Goal: Information Seeking & Learning: Check status

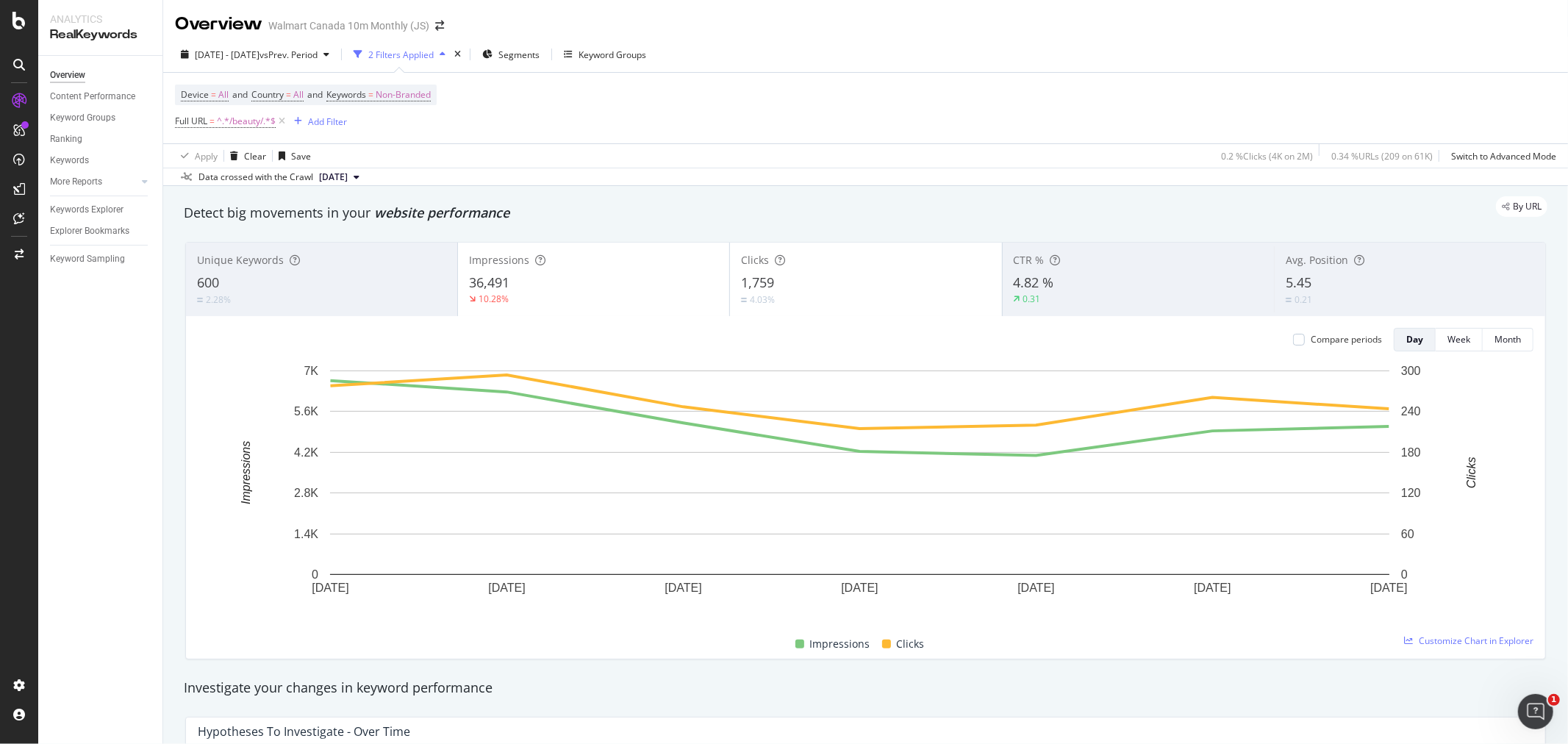
click at [342, 177] on span "[DATE]" at bounding box center [333, 176] width 29 height 13
click at [408, 235] on div "4.0M URLs" at bounding box center [389, 228] width 44 height 13
click at [318, 54] on span "vs Prev. Period" at bounding box center [288, 54] width 58 height 13
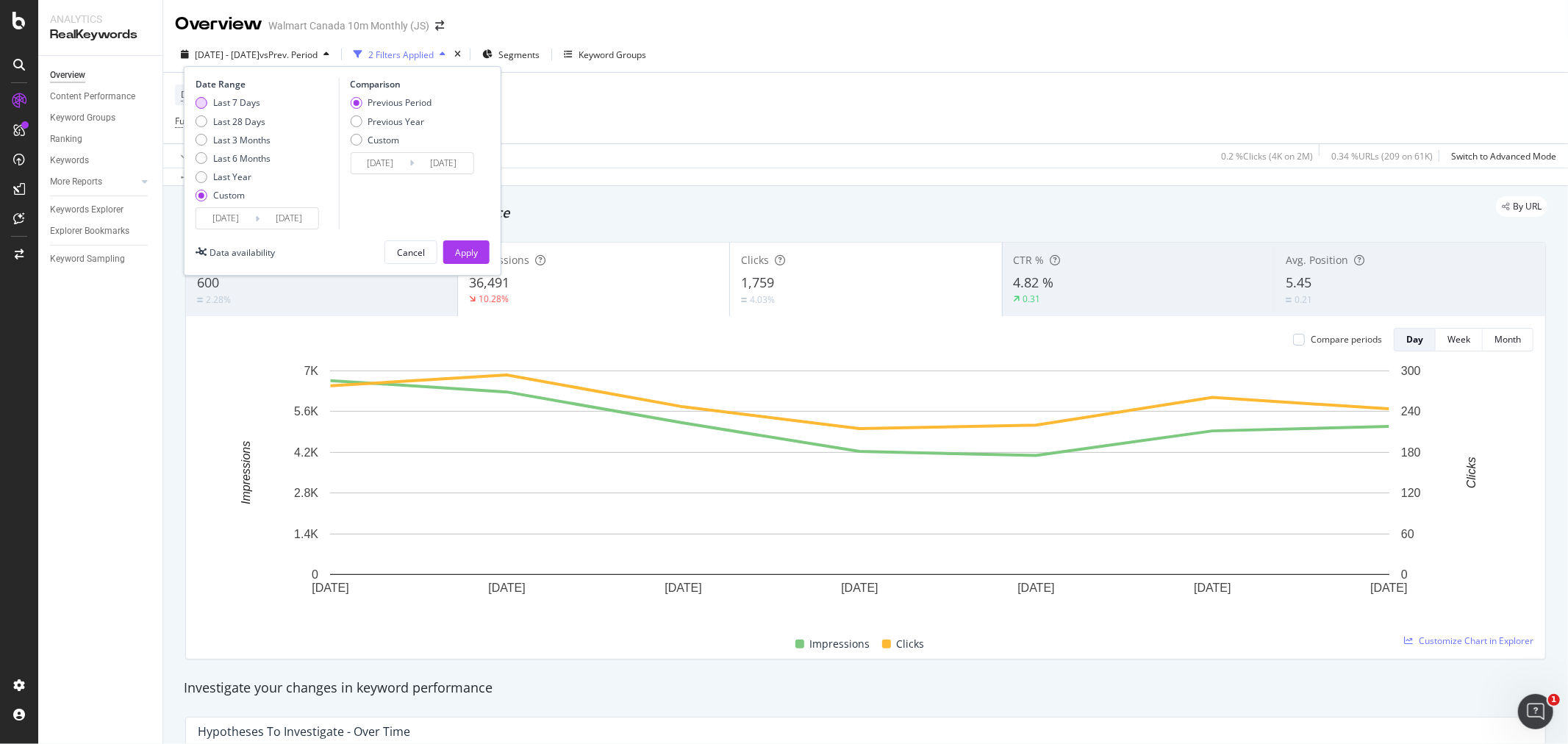
click at [244, 101] on div "Last 7 Days" at bounding box center [237, 102] width 47 height 13
type input "[DATE]"
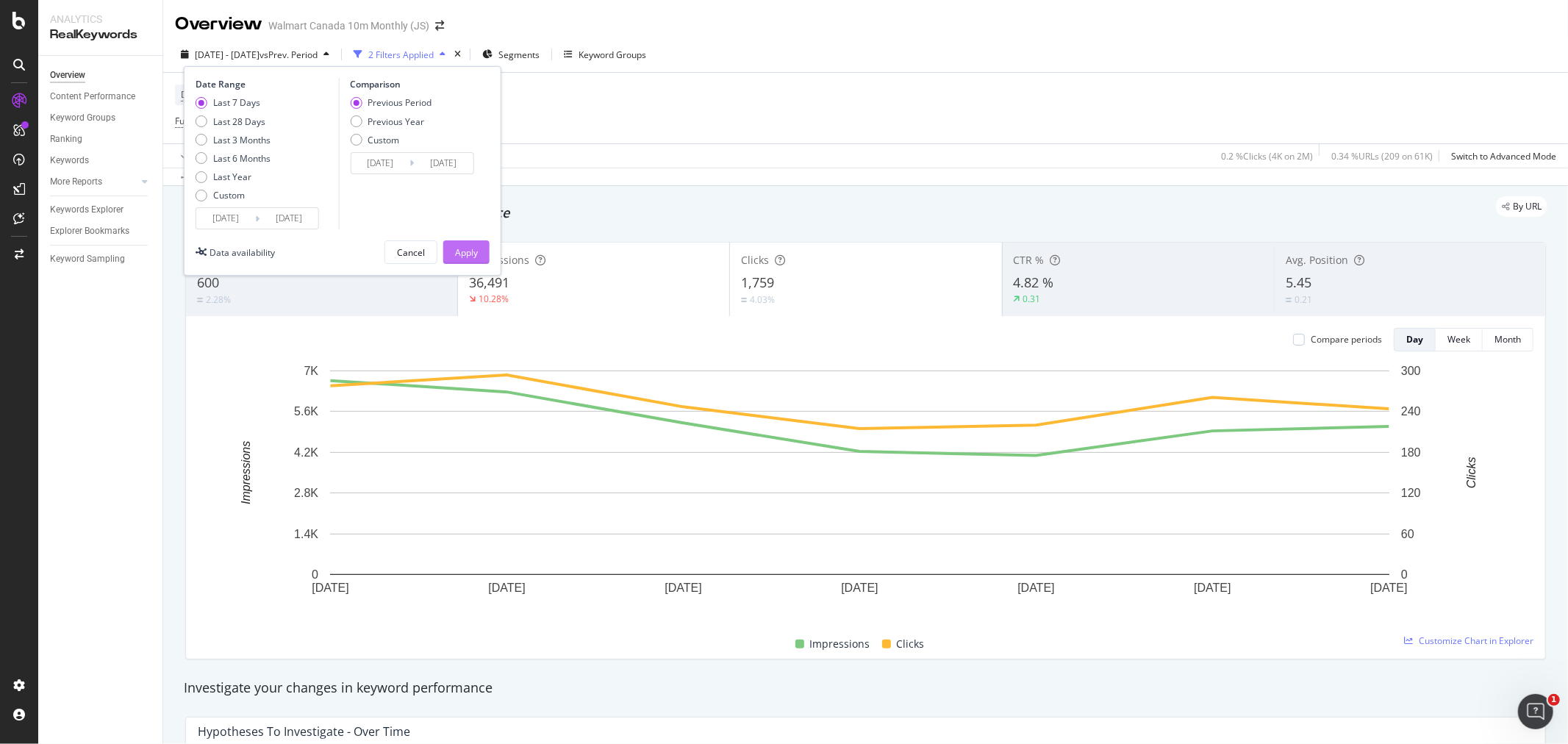
click at [443, 253] on button "Apply" at bounding box center [466, 252] width 46 height 24
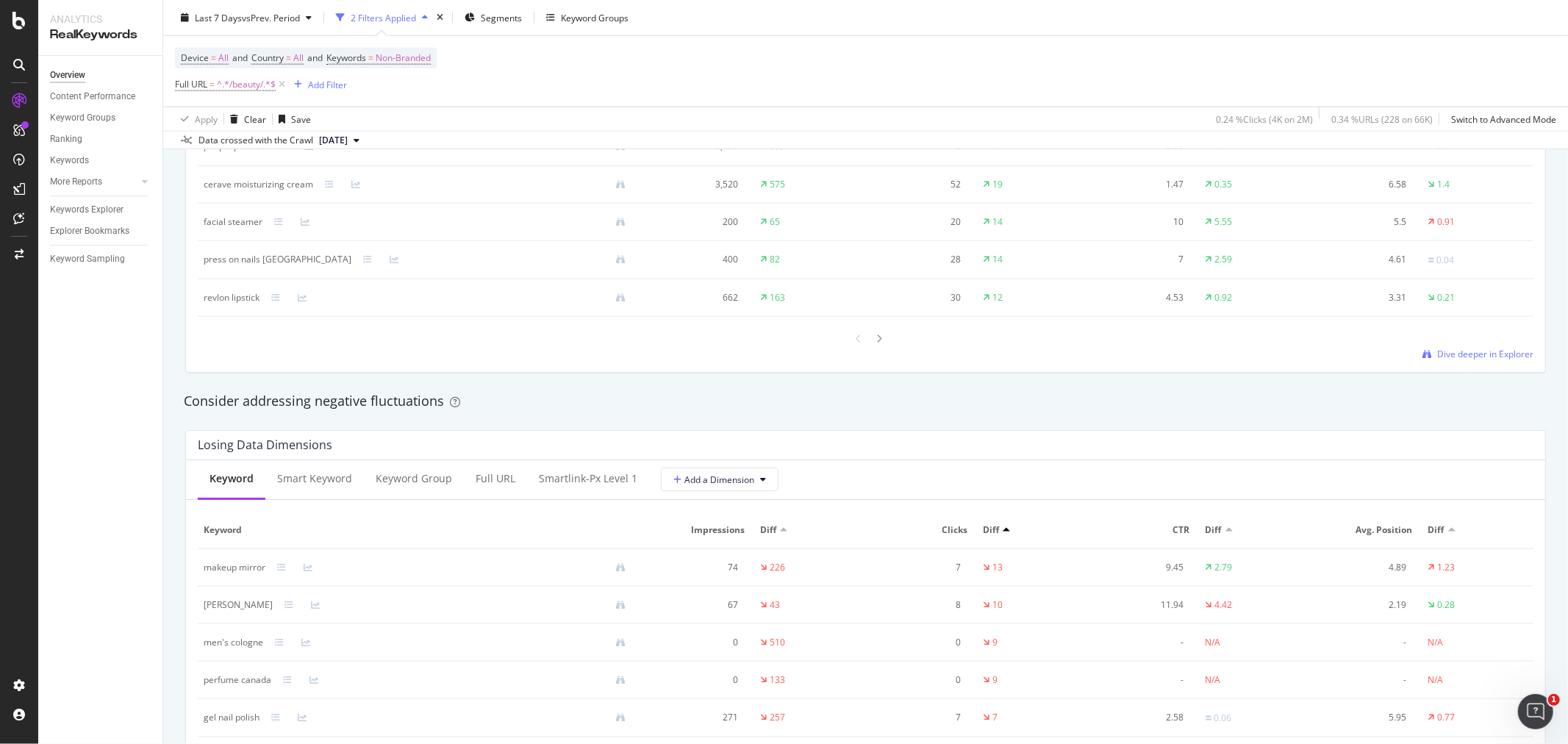
scroll to position [1307, 0]
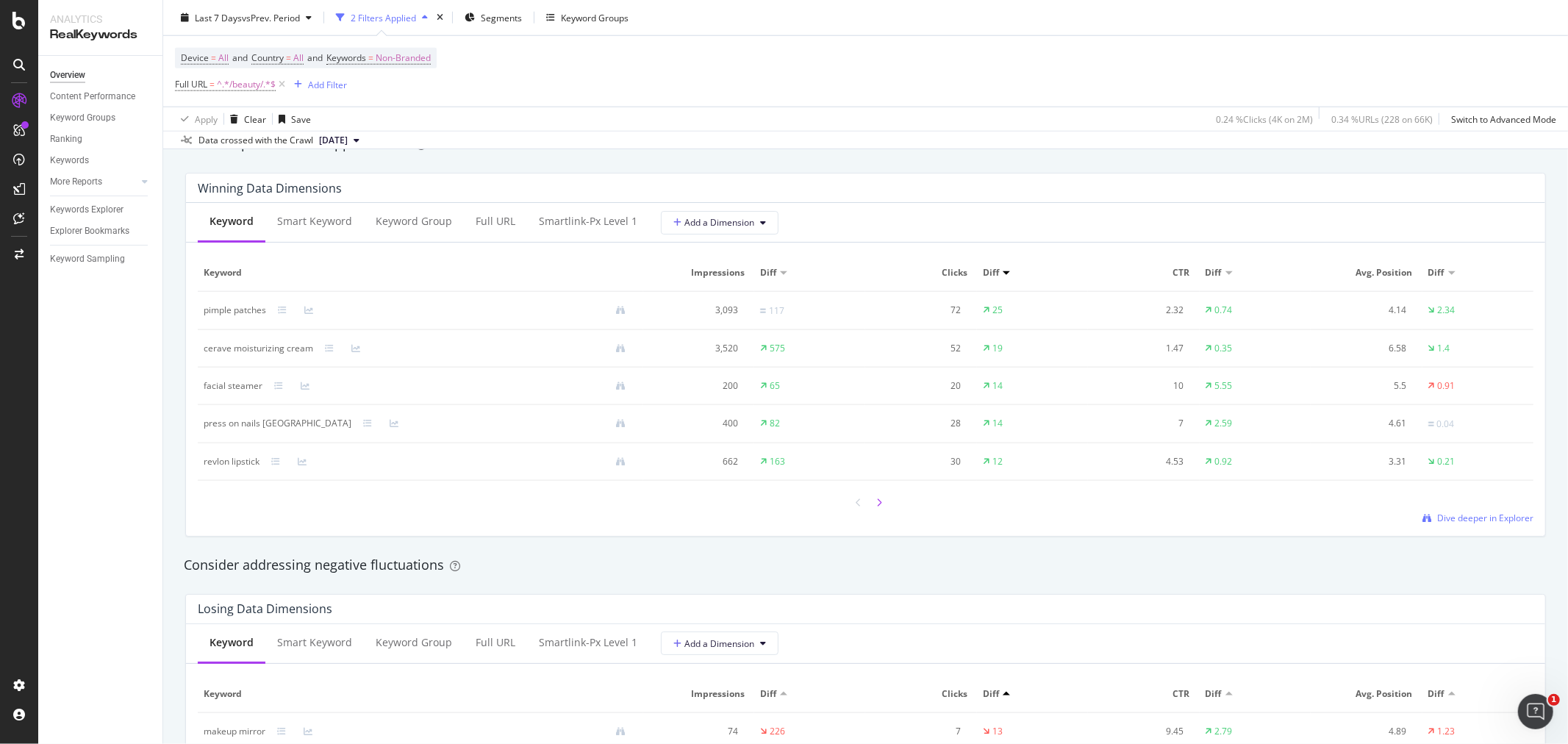
click at [877, 505] on div at bounding box center [879, 503] width 13 height 20
click at [858, 503] on div at bounding box center [859, 502] width 13 height 20
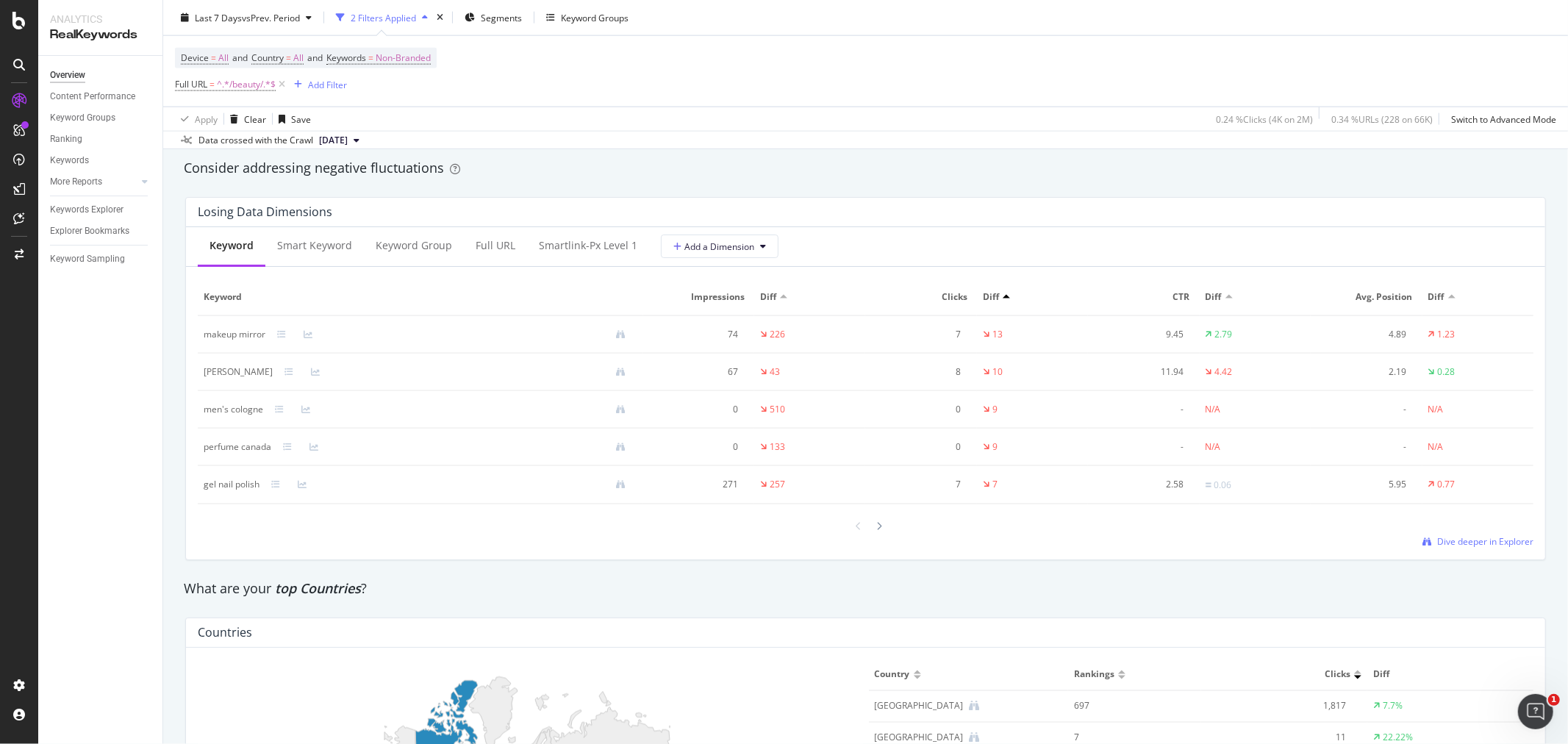
scroll to position [1716, 0]
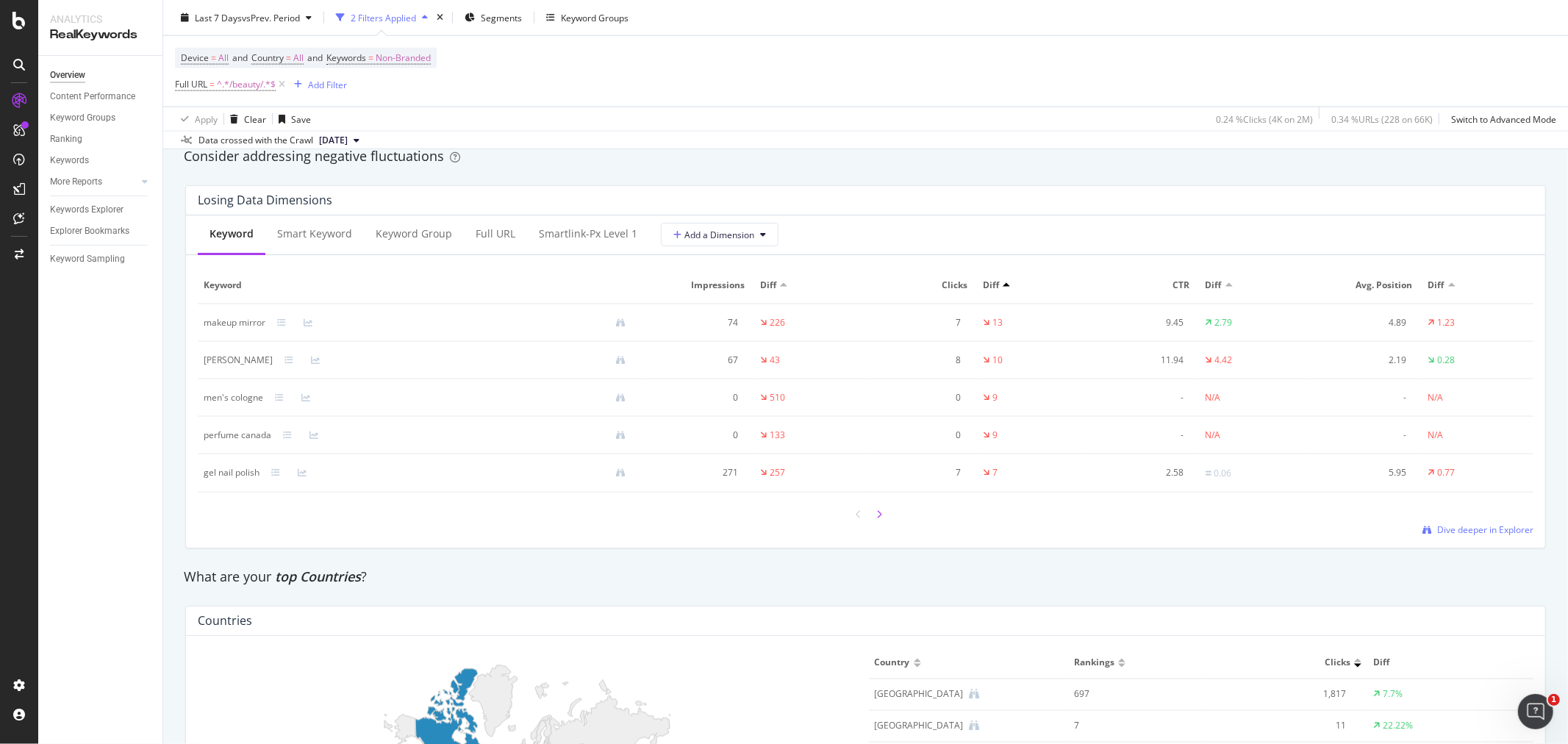
click at [877, 518] on icon at bounding box center [880, 514] width 6 height 9
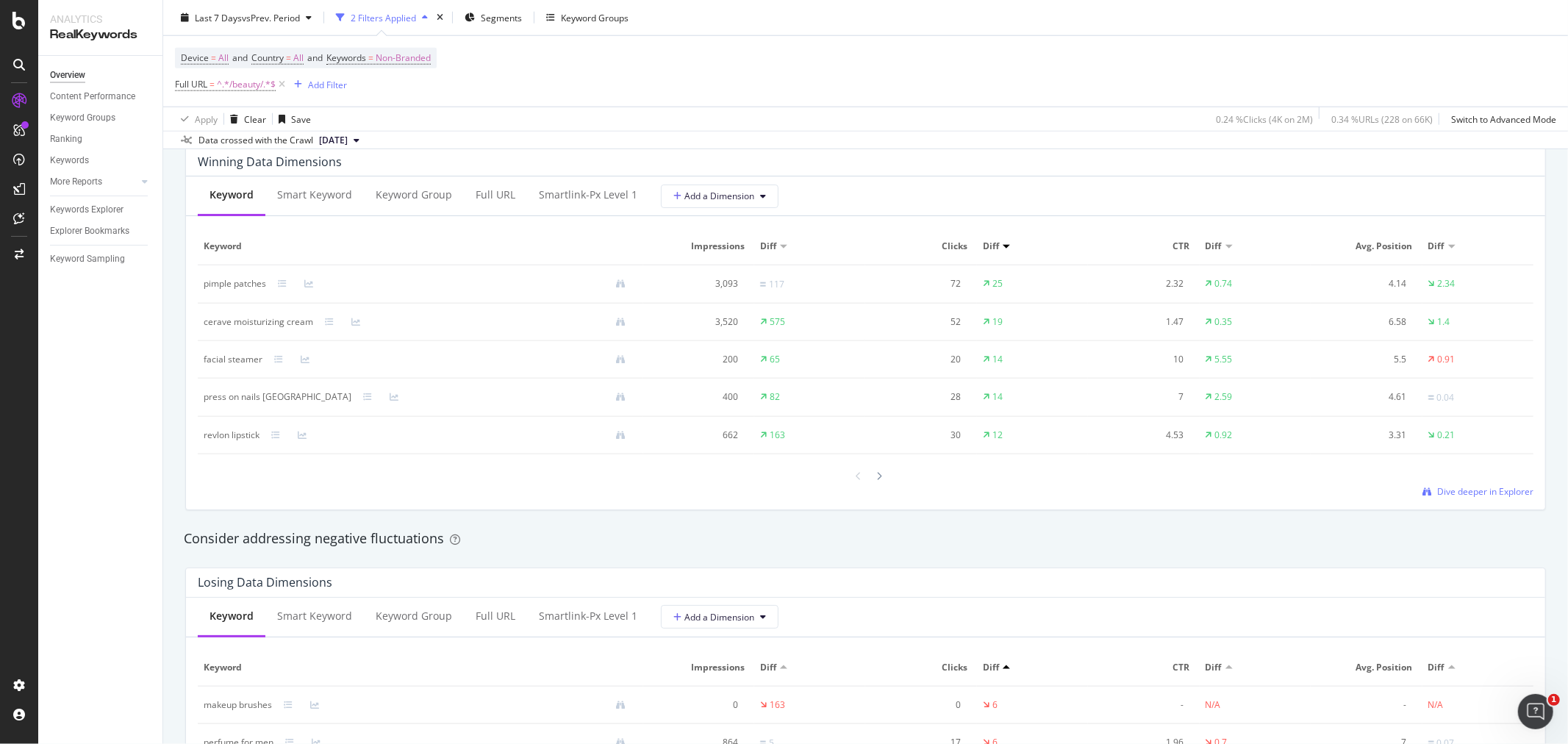
scroll to position [1307, 0]
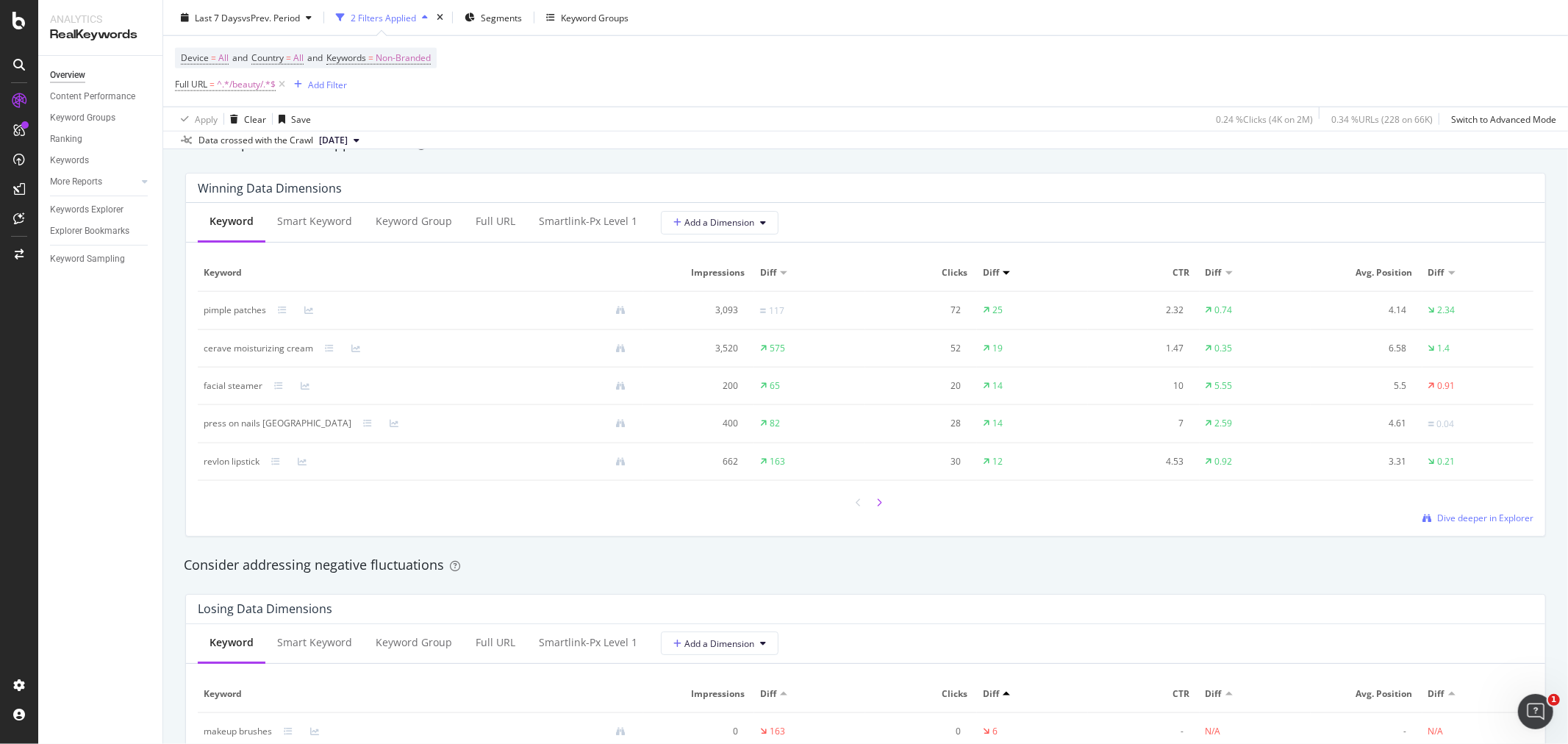
click at [877, 506] on div at bounding box center [879, 503] width 13 height 20
click at [857, 501] on div at bounding box center [859, 502] width 13 height 20
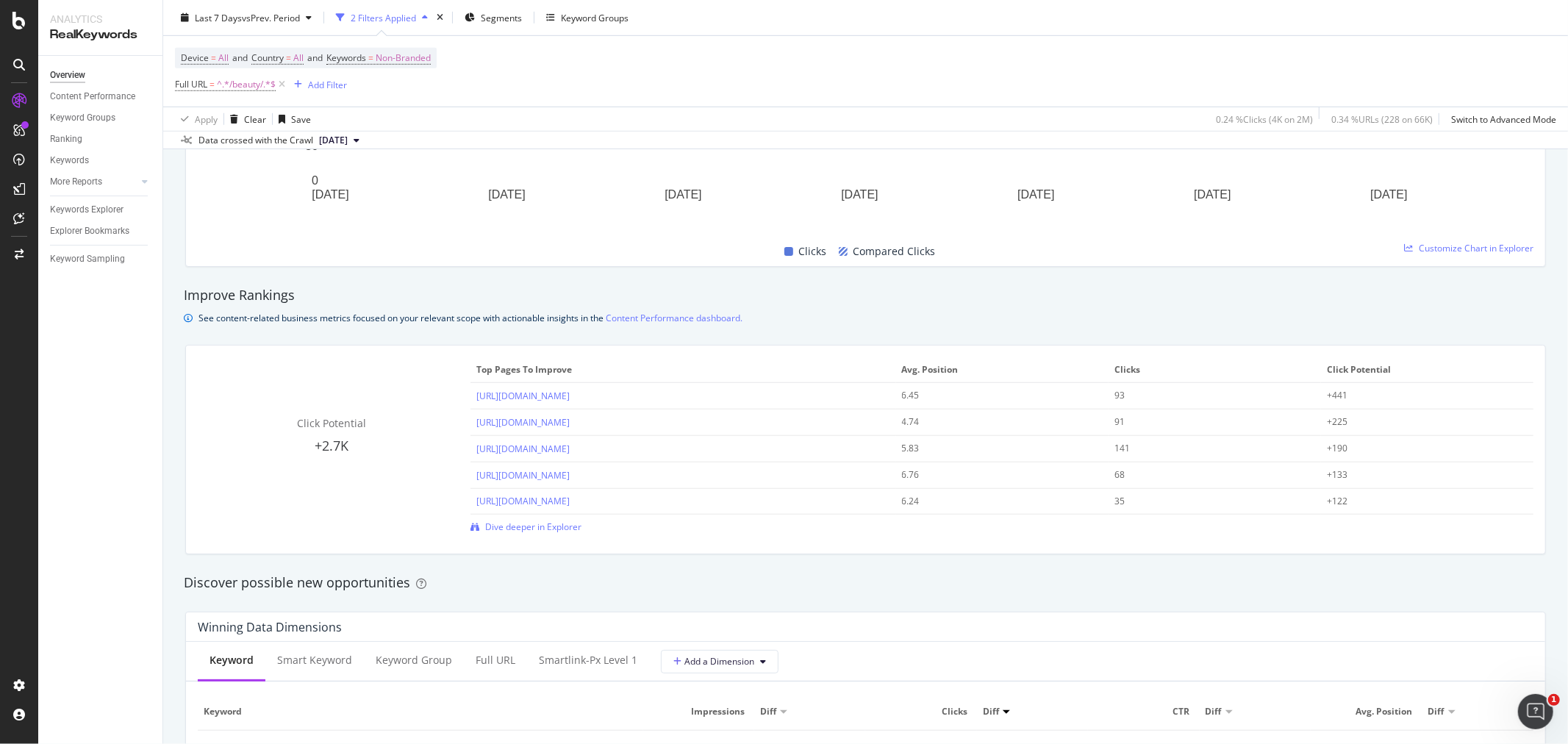
scroll to position [817, 0]
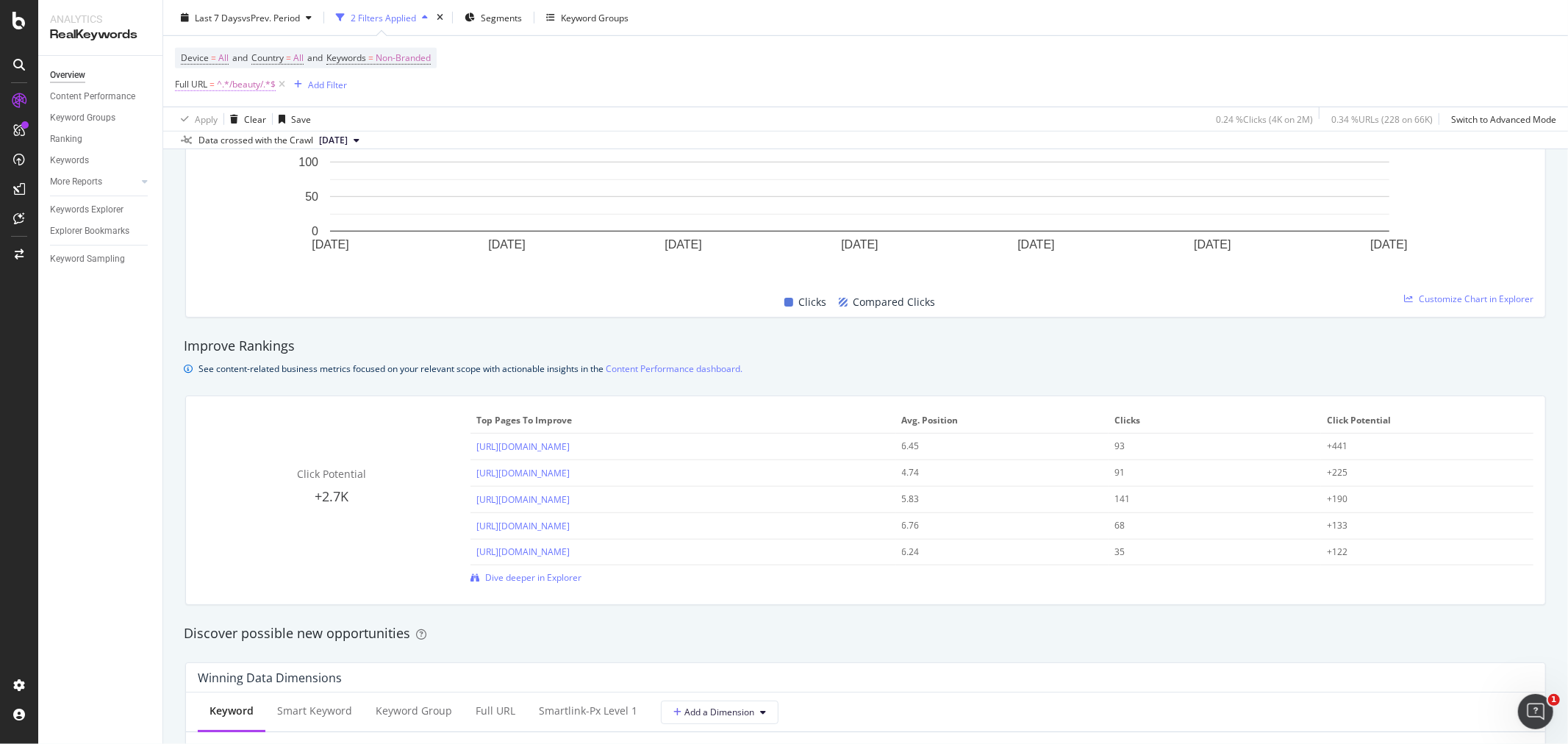
click at [244, 91] on span "^.*/beauty/.*$" at bounding box center [245, 84] width 58 height 21
click at [233, 151] on input "/beauty/" at bounding box center [257, 147] width 138 height 24
type input "/health/"
click at [328, 174] on div "Apply" at bounding box center [337, 177] width 23 height 13
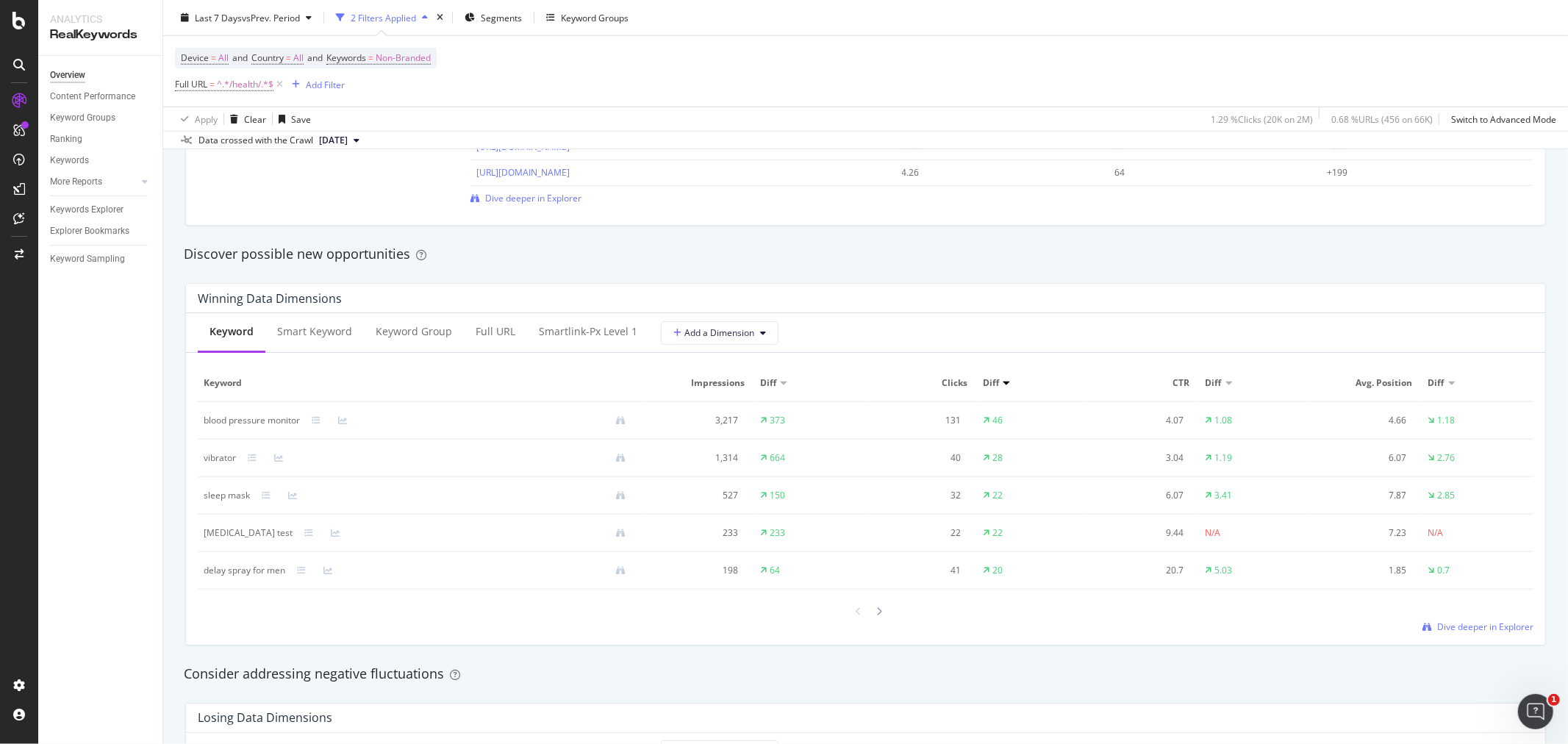
scroll to position [1225, 0]
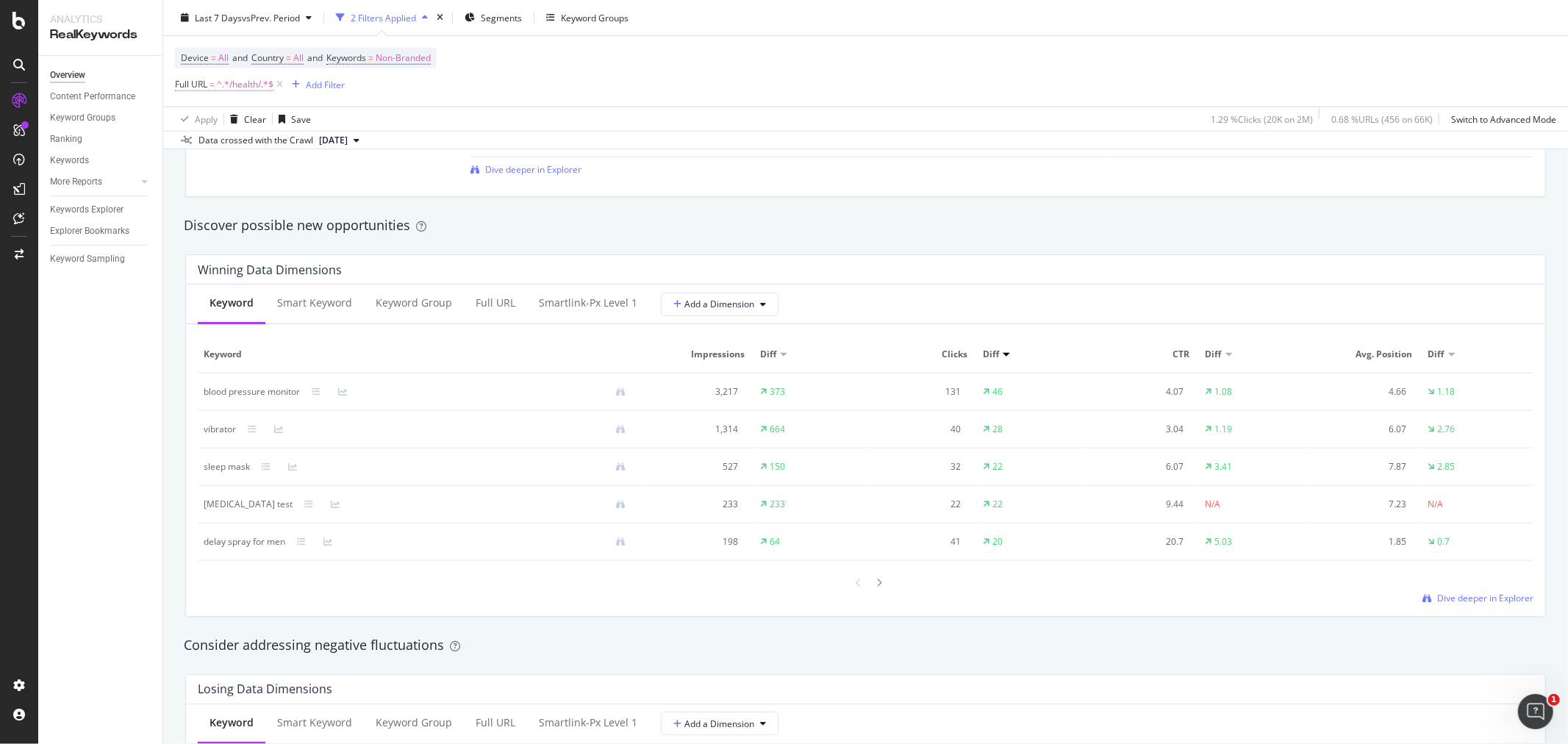
click at [232, 86] on span "^.*/health/.*$" at bounding box center [244, 84] width 56 height 21
drag, startPoint x: 265, startPoint y: 143, endPoint x: 254, endPoint y: 150, distance: 13.0
click at [262, 144] on input "/health/" at bounding box center [257, 147] width 138 height 24
type input "/office-school"
click at [328, 179] on div "Apply" at bounding box center [337, 177] width 23 height 13
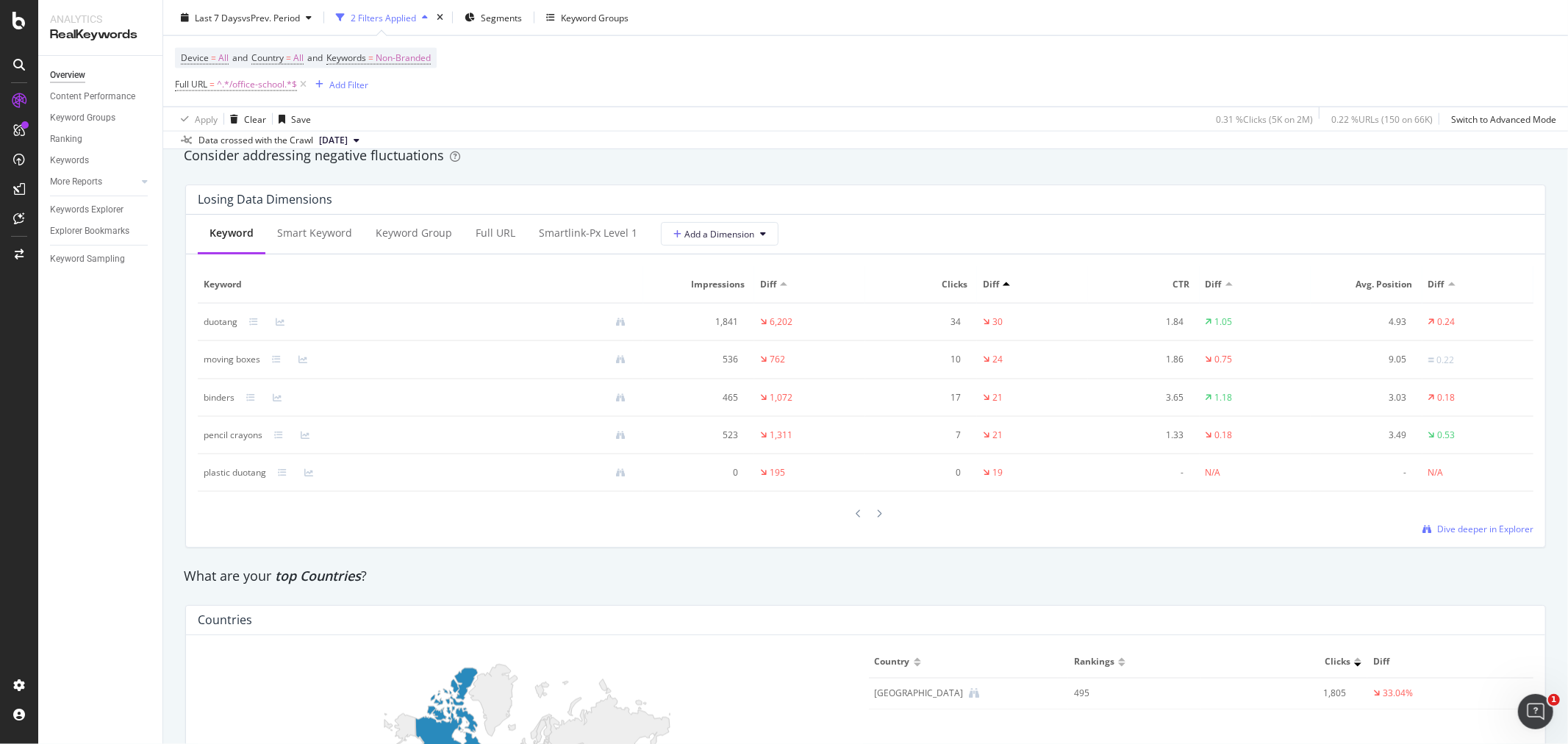
scroll to position [1633, 0]
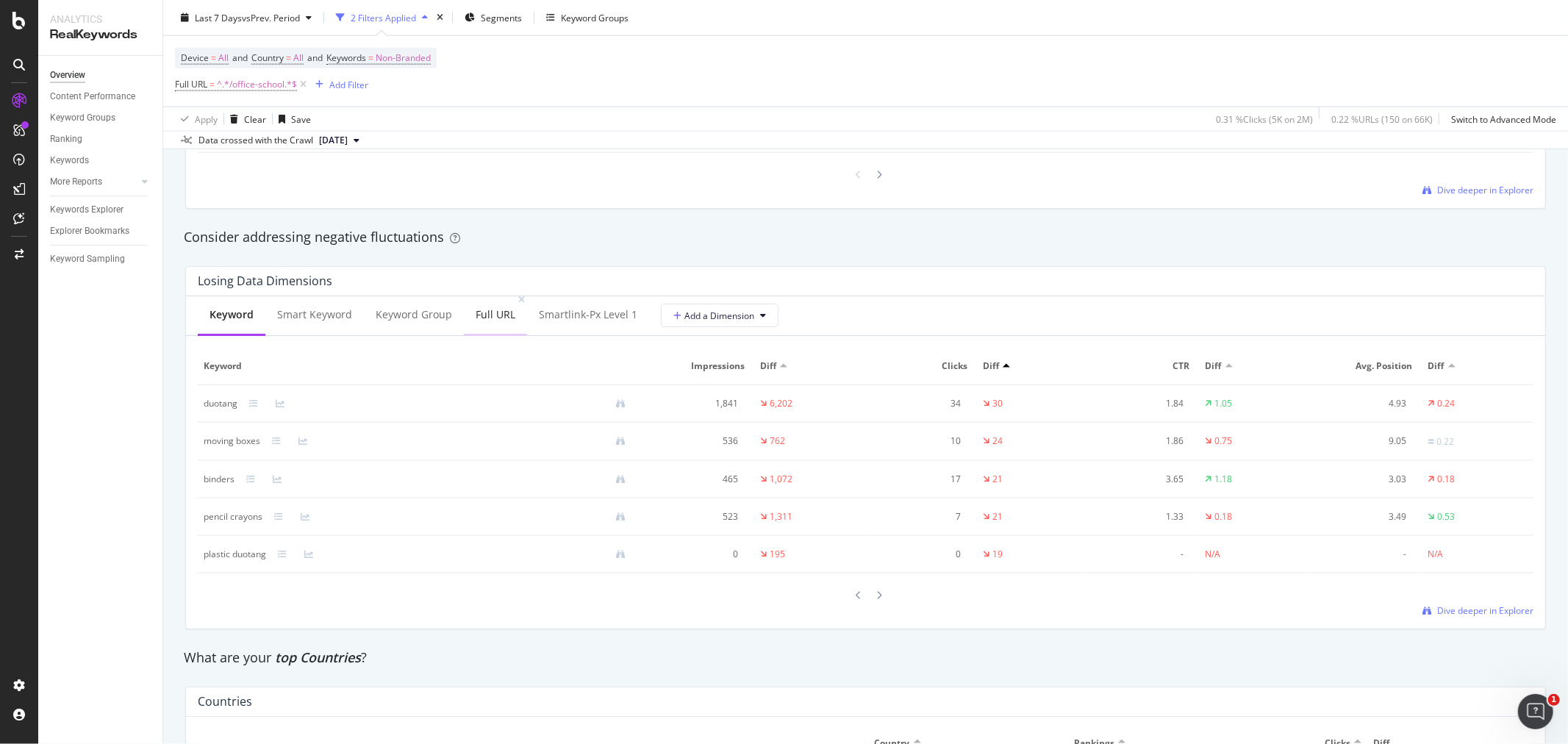
click at [497, 318] on div "Full URL" at bounding box center [496, 315] width 40 height 15
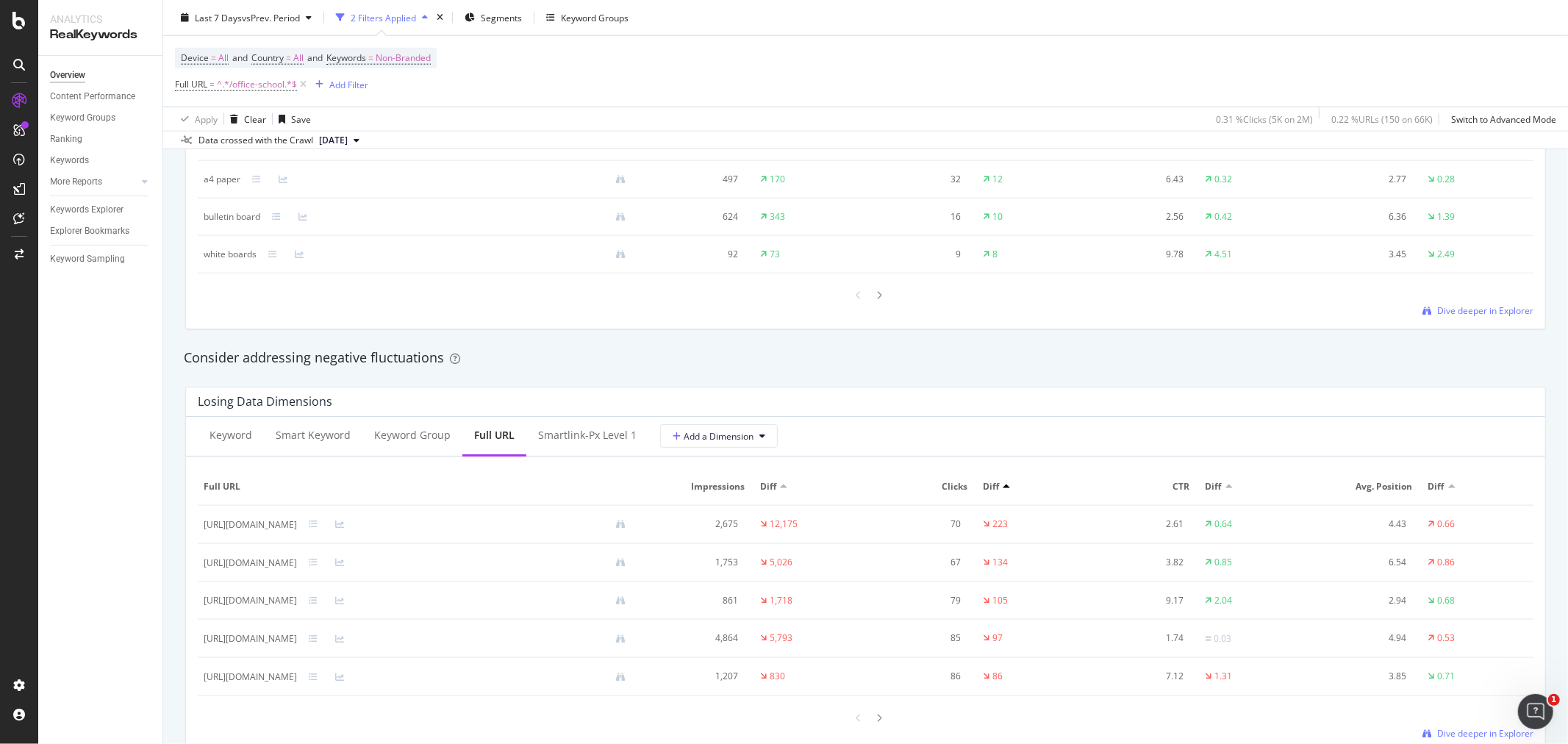
scroll to position [1716, 0]
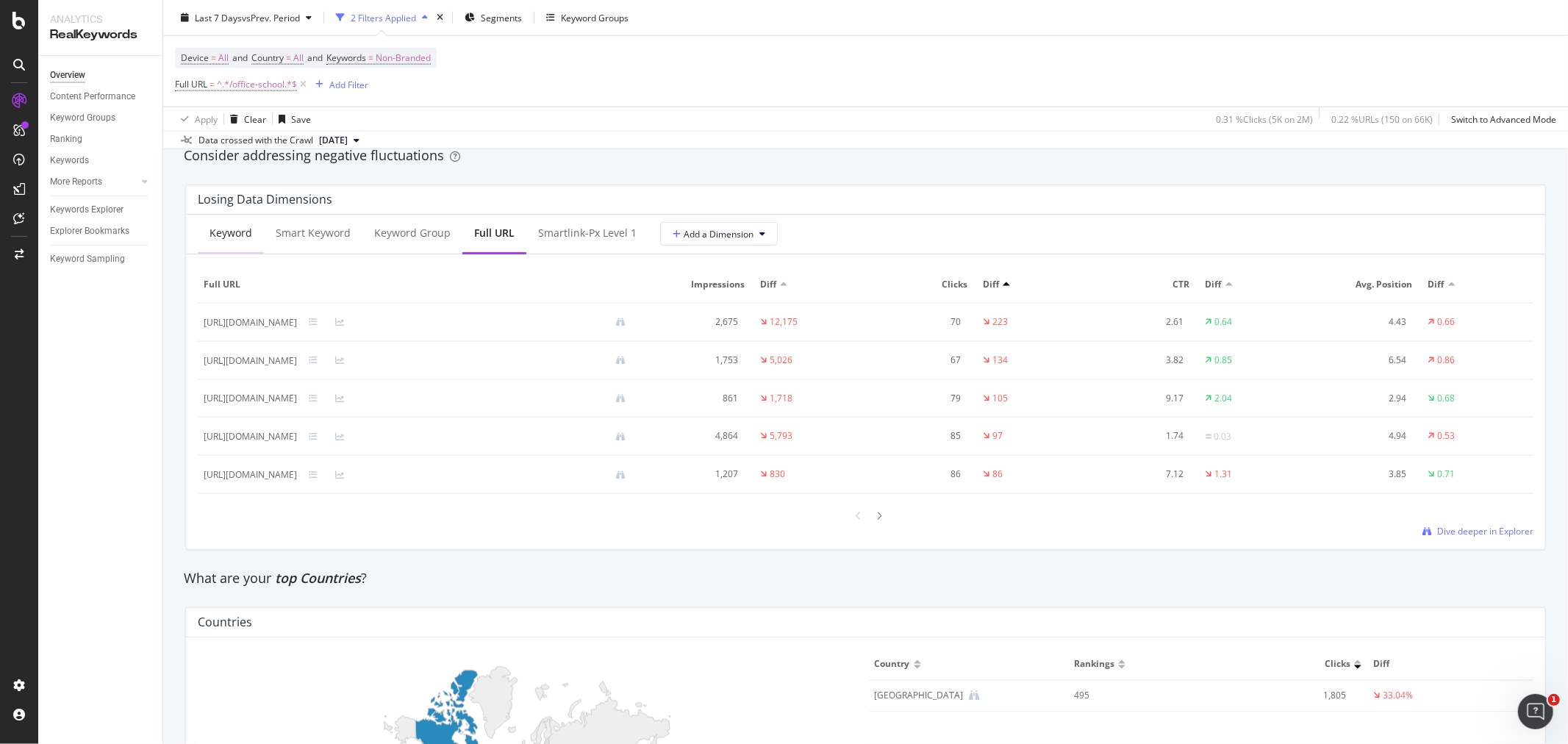
click at [231, 236] on div "Keyword" at bounding box center [231, 232] width 43 height 15
click at [256, 90] on span "^.*/office-school.*$" at bounding box center [256, 84] width 80 height 21
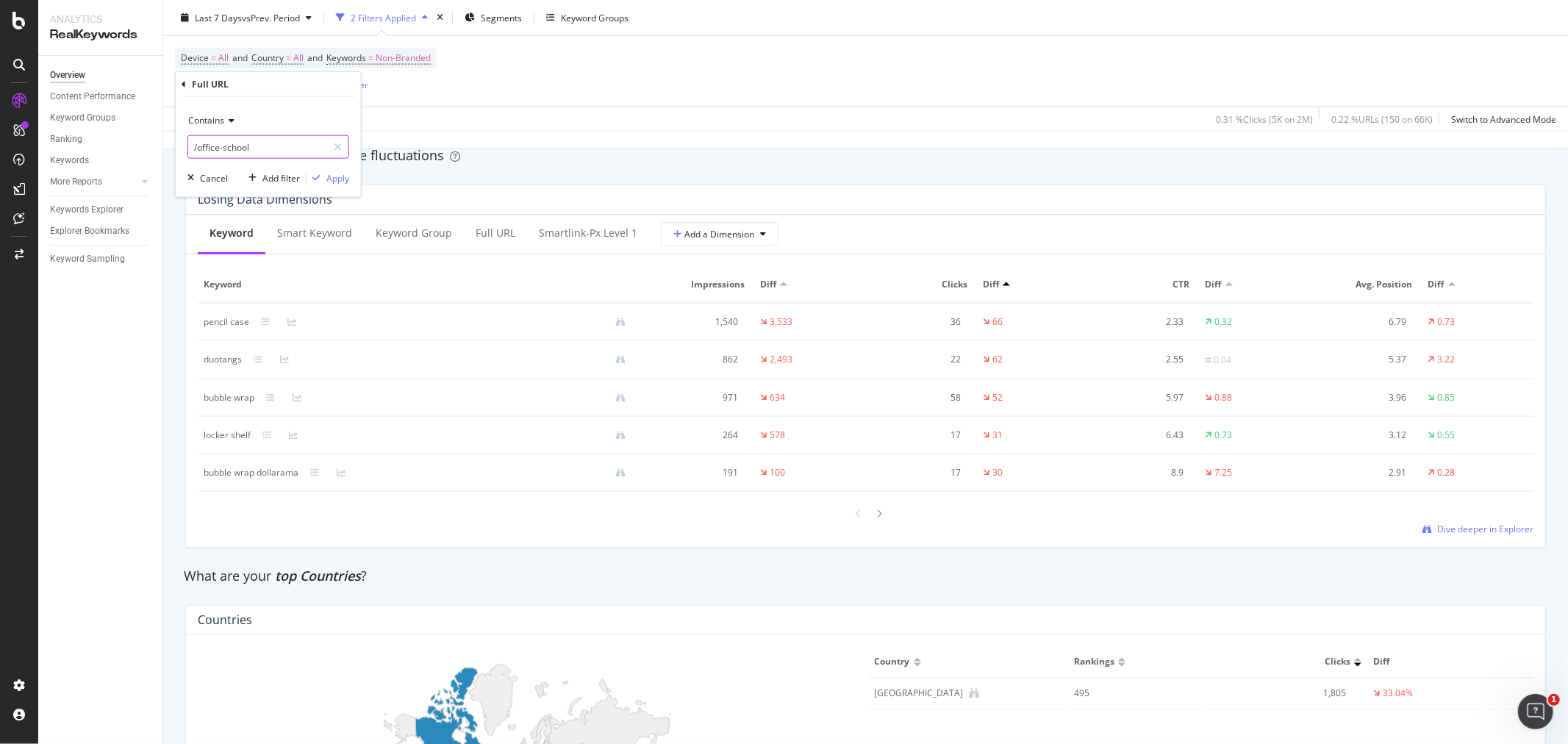
click at [270, 147] on input "/office-school" at bounding box center [257, 147] width 138 height 24
type input "/personal-care/"
click at [345, 181] on div "Apply" at bounding box center [337, 177] width 23 height 13
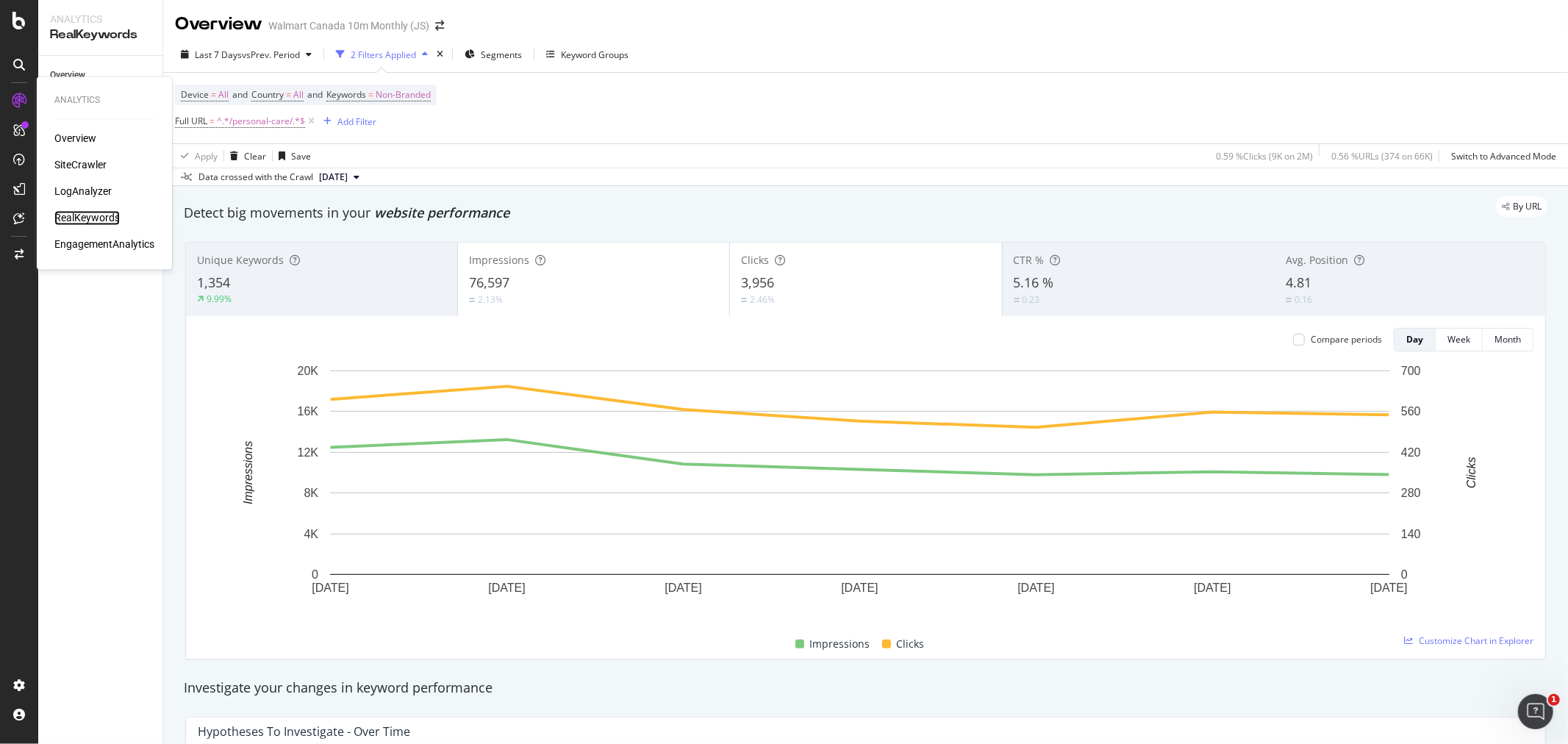
click at [81, 211] on div "RealKeywords" at bounding box center [87, 218] width 65 height 15
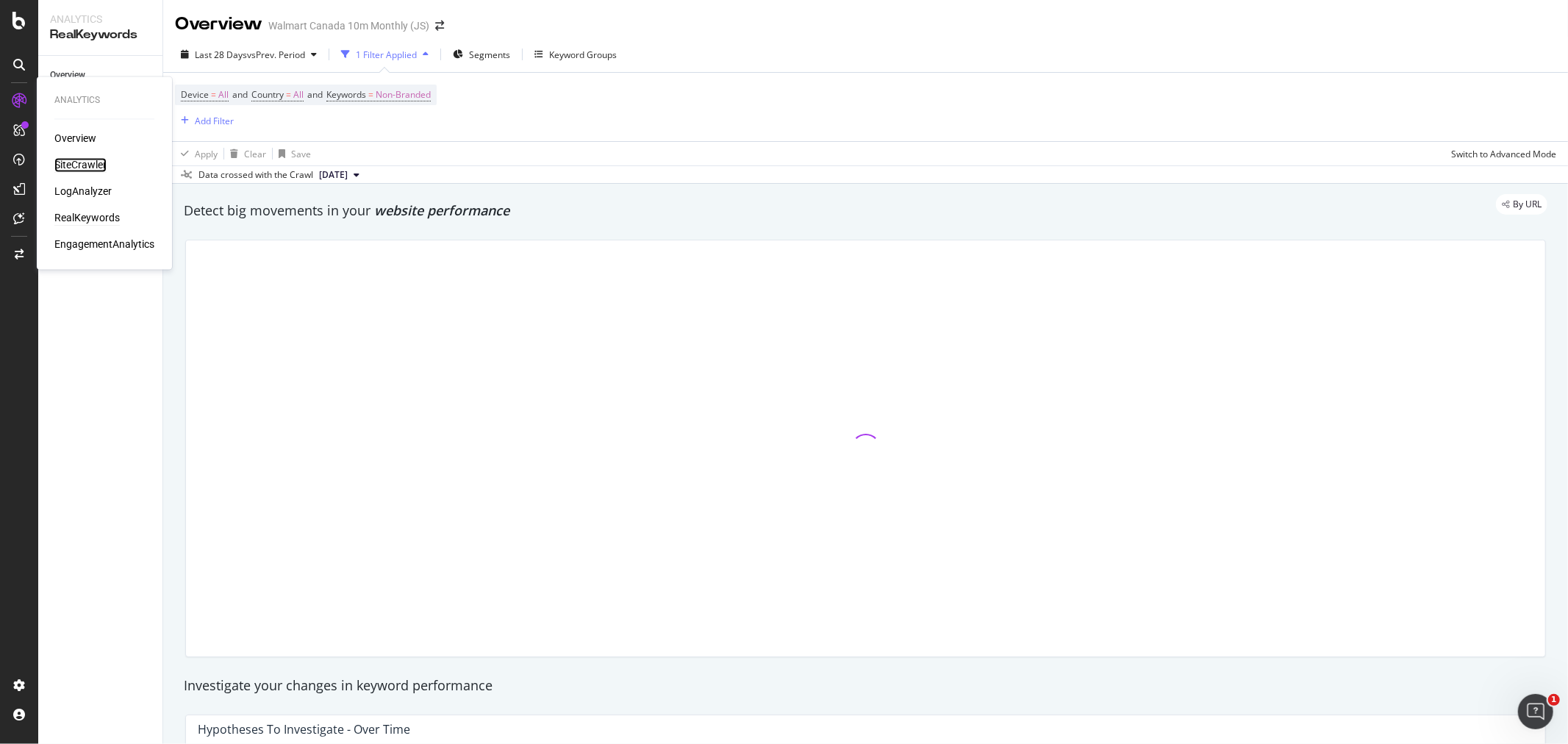
click at [104, 163] on div "SiteCrawler" at bounding box center [80, 165] width 52 height 15
